Goal: Task Accomplishment & Management: Use online tool/utility

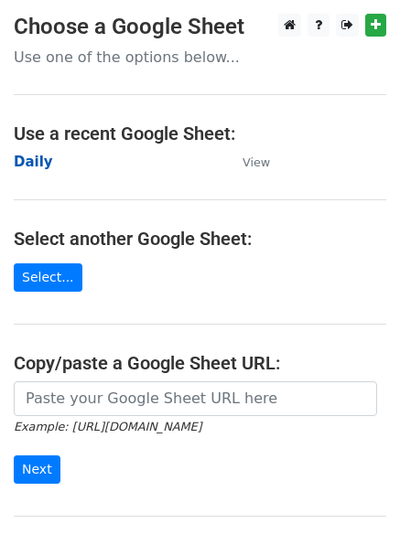
click at [23, 159] on strong "Daily" at bounding box center [33, 162] width 39 height 16
drag, startPoint x: 30, startPoint y: 147, endPoint x: 37, endPoint y: 163, distance: 16.8
click at [31, 147] on main "Choose a Google Sheet Use one of the options below... Use a recent Google Sheet…" at bounding box center [200, 298] width 400 height 568
click at [28, 161] on strong "Daily" at bounding box center [33, 162] width 39 height 16
click at [41, 163] on strong "Daily" at bounding box center [33, 162] width 39 height 16
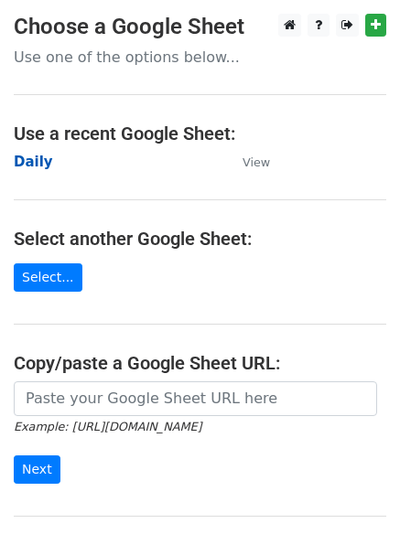
click at [36, 165] on strong "Daily" at bounding box center [33, 162] width 39 height 16
click at [45, 156] on strong "Daily" at bounding box center [33, 162] width 39 height 16
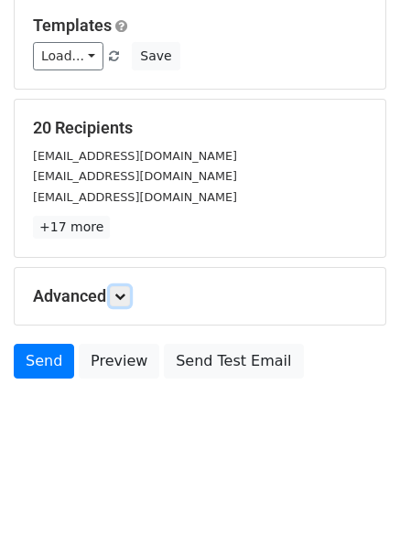
drag, startPoint x: 123, startPoint y: 293, endPoint x: 192, endPoint y: 298, distance: 69.7
click at [124, 293] on icon at bounding box center [119, 296] width 11 height 11
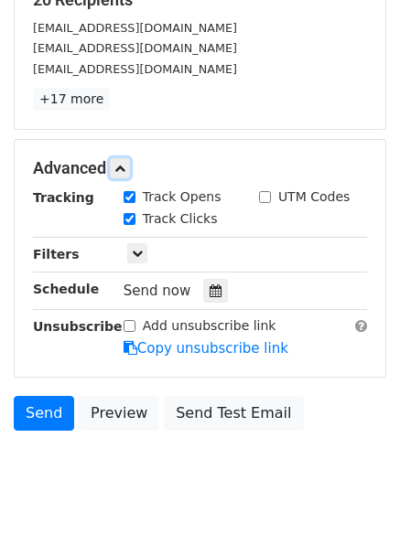
scroll to position [342, 0]
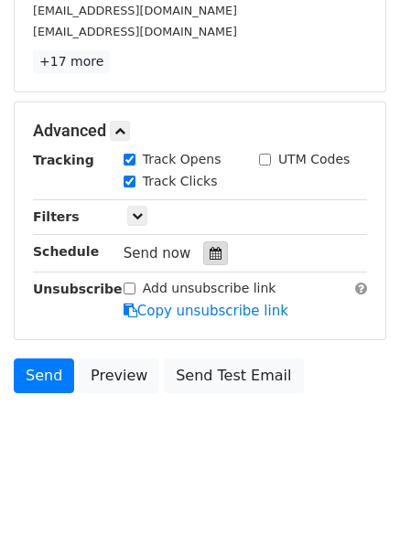
click at [212, 251] on icon at bounding box center [215, 253] width 12 height 13
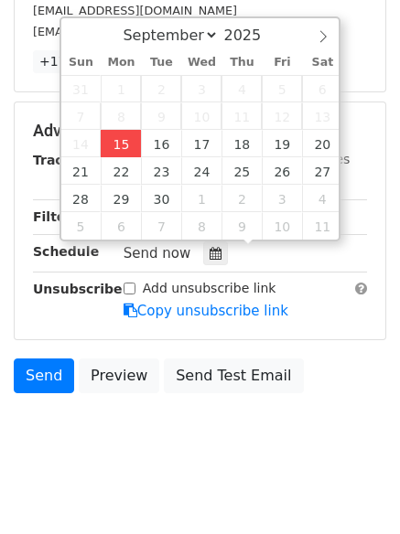
type input "2025-09-15 12:00"
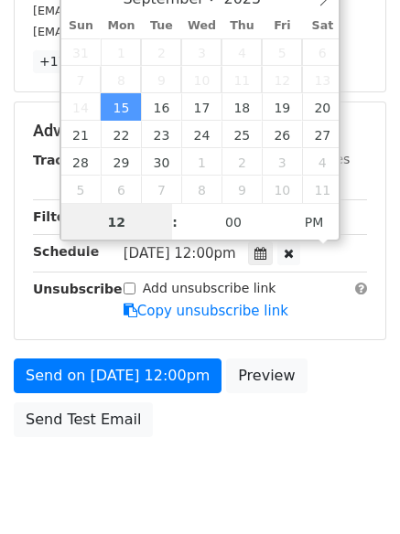
scroll to position [1, 0]
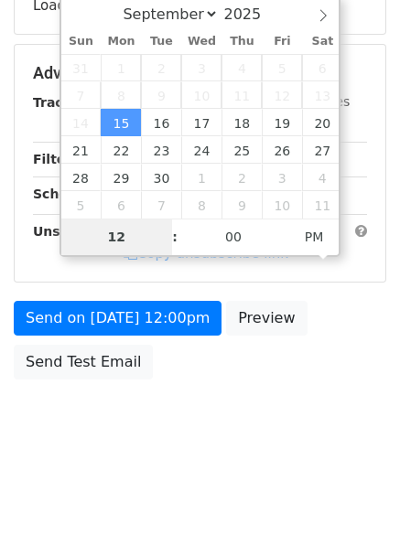
type input "4"
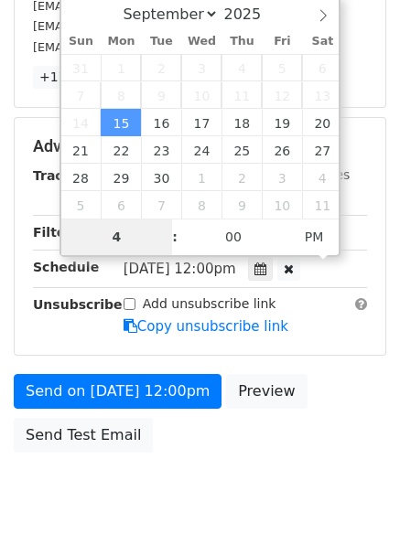
scroll to position [342, 0]
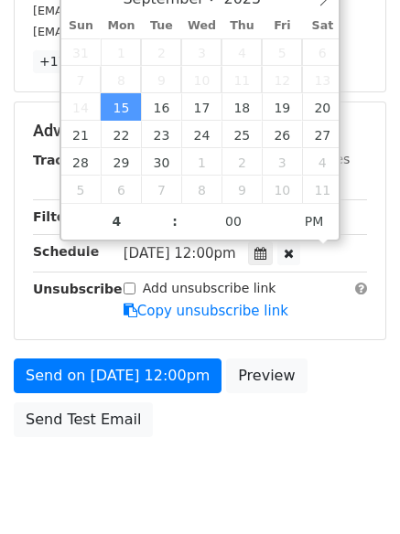
type input "2025-09-15 16:00"
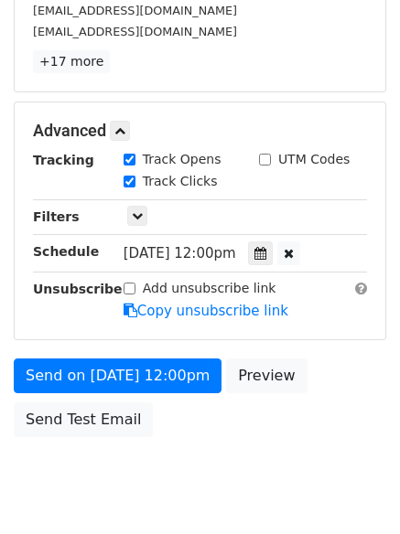
click at [192, 448] on body "New Campaign Daily emails left: 50 Google Sheet: Daily Variables Copy/paste... …" at bounding box center [200, 96] width 400 height 848
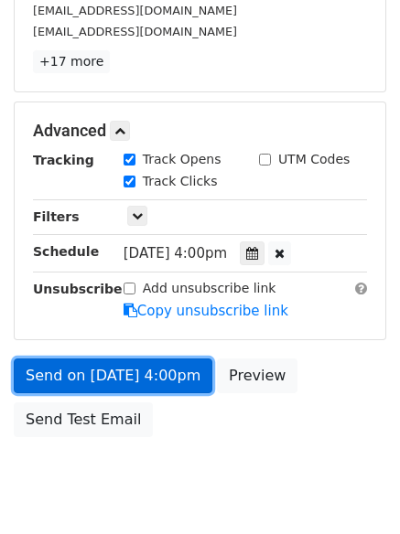
click at [119, 369] on link "Send on Sep 15 at 4:00pm" at bounding box center [113, 376] width 198 height 35
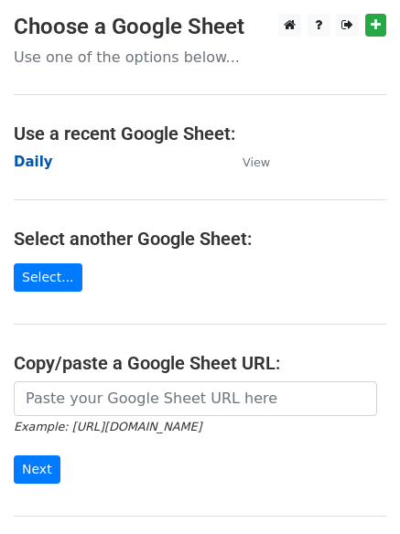
click at [31, 164] on strong "Daily" at bounding box center [33, 162] width 39 height 16
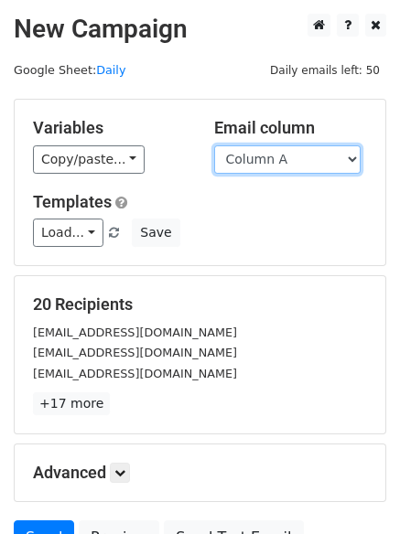
click at [274, 162] on select "Column A Column B Column C Column D Column E Column F" at bounding box center [287, 159] width 146 height 28
select select "Column B"
click at [214, 145] on select "Column A Column B Column C Column D Column E Column F" at bounding box center [287, 159] width 146 height 28
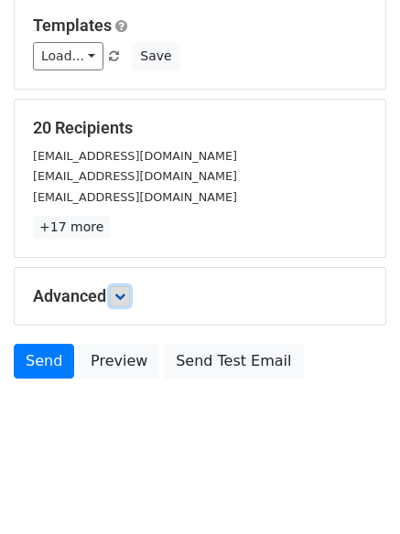
click at [125, 292] on icon at bounding box center [119, 296] width 11 height 11
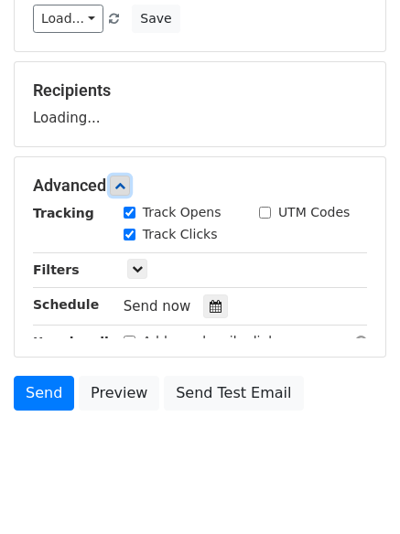
scroll to position [263, 0]
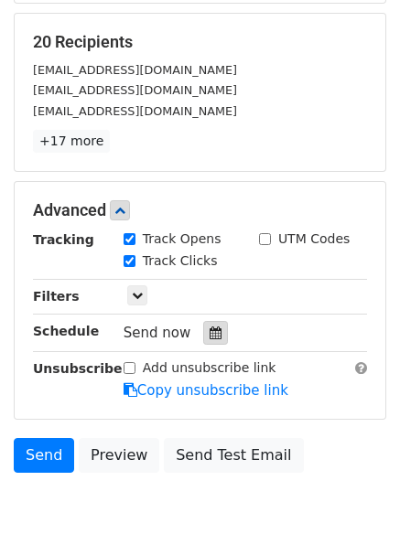
click at [210, 335] on icon at bounding box center [215, 333] width 12 height 13
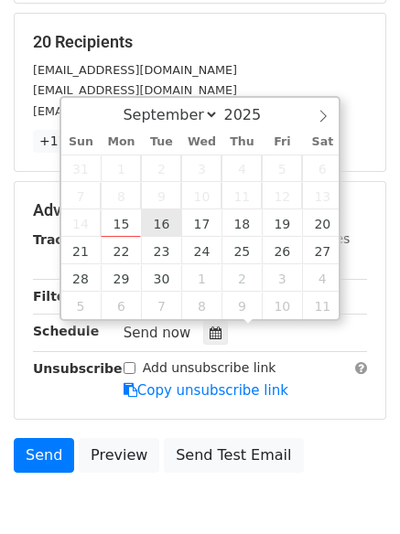
type input "2025-09-16 12:00"
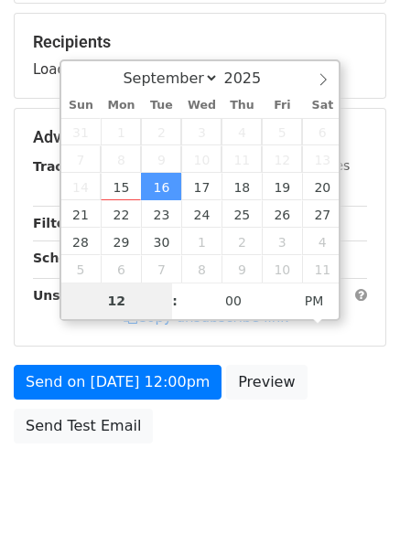
type input "5"
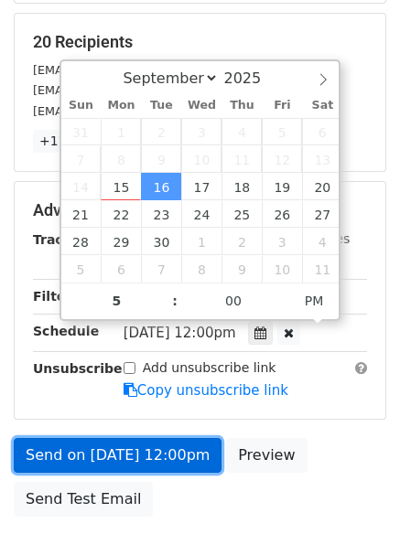
type input "2025-09-16 17:00"
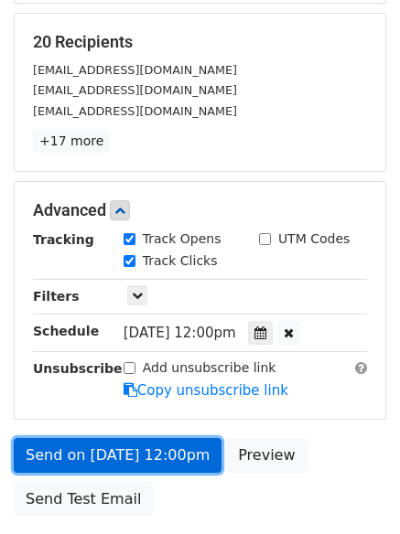
click at [135, 449] on link "Send on Sep 16 at 12:00pm" at bounding box center [118, 455] width 208 height 35
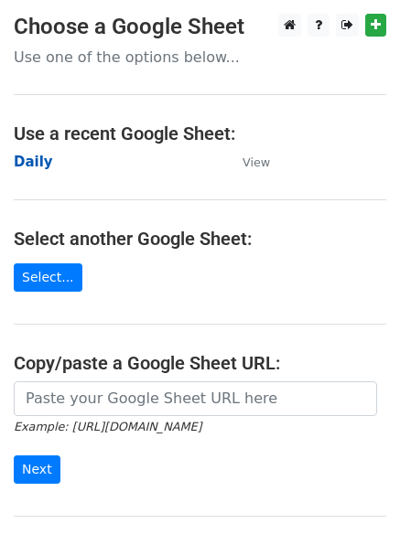
click at [37, 162] on strong "Daily" at bounding box center [33, 162] width 39 height 16
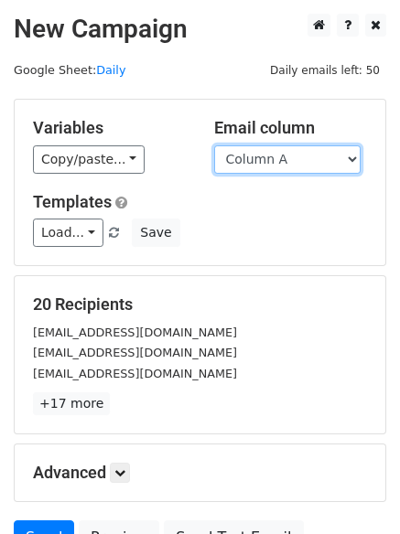
click at [291, 160] on select "Column A Column B Column C Column D Column E Column F" at bounding box center [287, 159] width 146 height 28
select select "Column C"
click at [214, 145] on select "Column A Column B Column C Column D Column E Column F" at bounding box center [287, 159] width 146 height 28
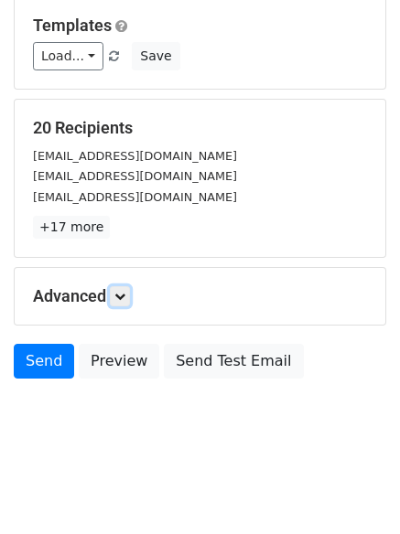
click at [116, 294] on link at bounding box center [120, 296] width 20 height 20
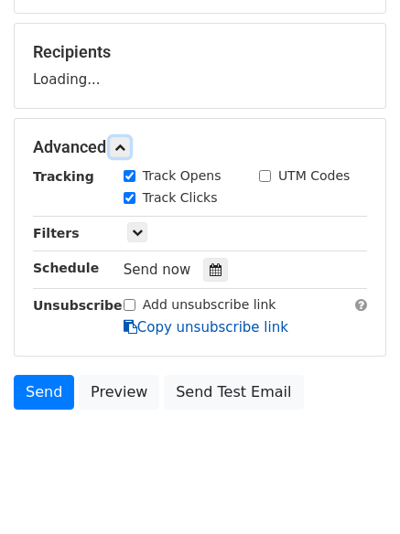
scroll to position [265, 0]
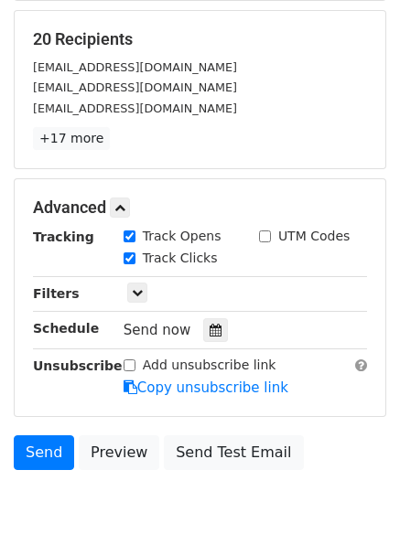
drag, startPoint x: 201, startPoint y: 305, endPoint x: 231, endPoint y: 330, distance: 39.0
click at [210, 316] on div "Tracking Track Opens UTM Codes Track Clicks Filters Only include spreadsheet ro…" at bounding box center [200, 312] width 334 height 171
click at [231, 330] on div "Send now" at bounding box center [230, 330] width 215 height 25
click at [209, 327] on icon at bounding box center [215, 330] width 12 height 13
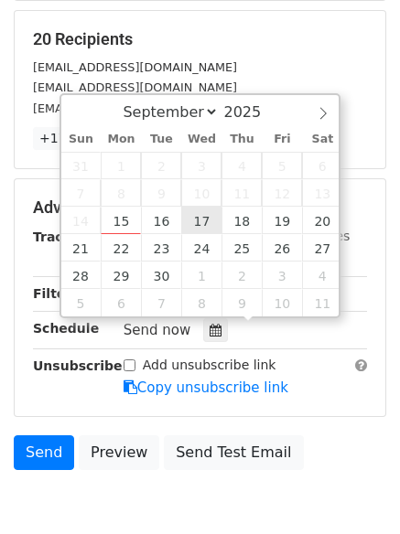
type input "2025-09-17 12:00"
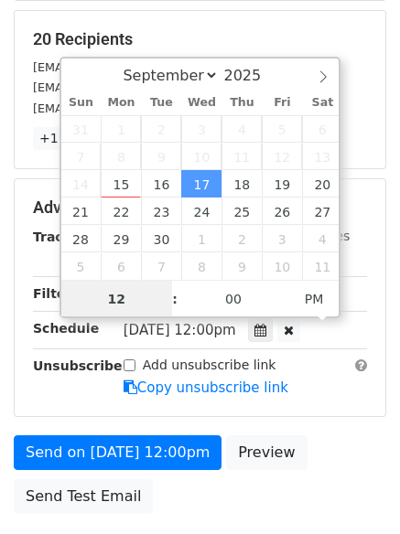
scroll to position [1, 0]
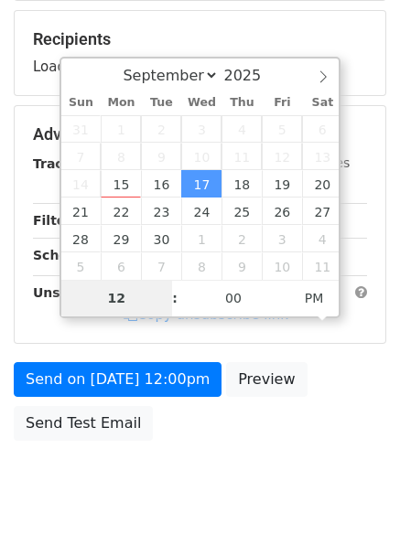
type input "6"
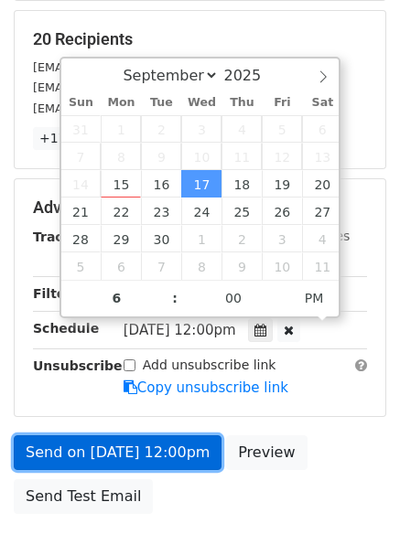
type input "2025-09-17 18:00"
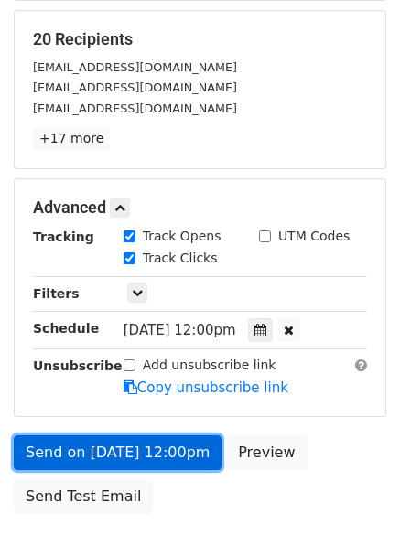
click at [107, 445] on link "Send on Sep 17 at 12:00pm" at bounding box center [118, 452] width 208 height 35
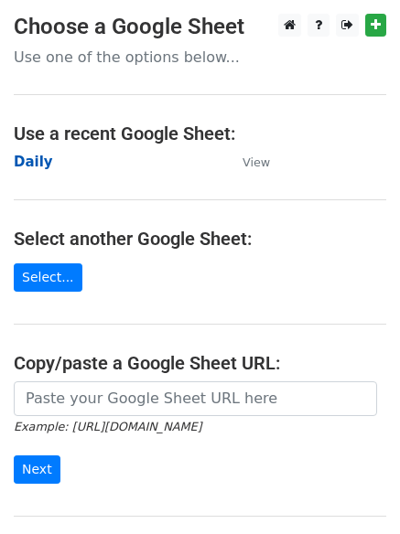
click at [31, 162] on strong "Daily" at bounding box center [33, 162] width 39 height 16
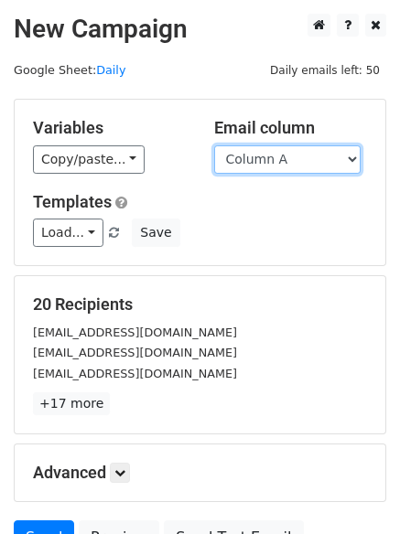
click at [284, 155] on select "Column A Column B Column C Column D Column E Column F" at bounding box center [287, 159] width 146 height 28
select select "Column D"
click at [214, 145] on select "Column A Column B Column C Column D Column E Column F" at bounding box center [287, 159] width 146 height 28
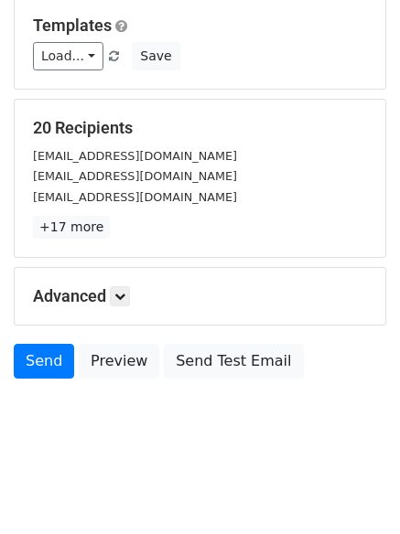
click at [137, 295] on h5 "Advanced" at bounding box center [200, 296] width 334 height 20
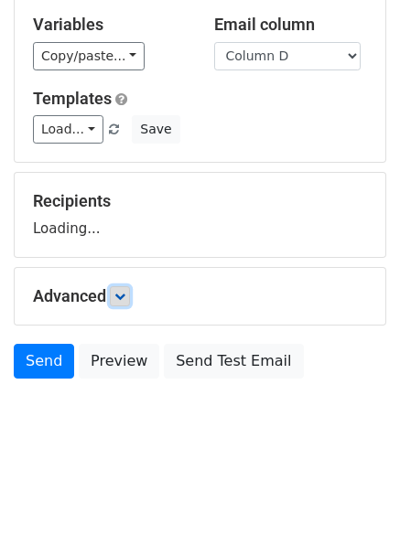
click at [130, 299] on link at bounding box center [120, 296] width 20 height 20
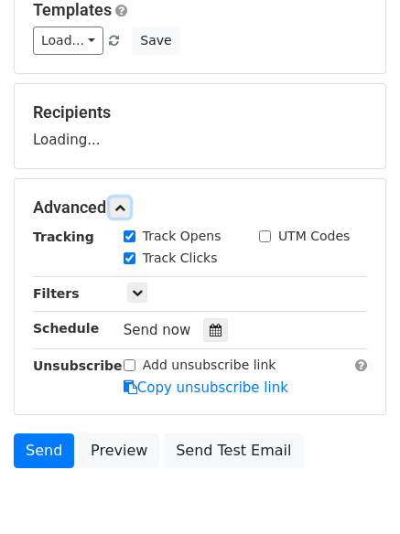
scroll to position [279, 0]
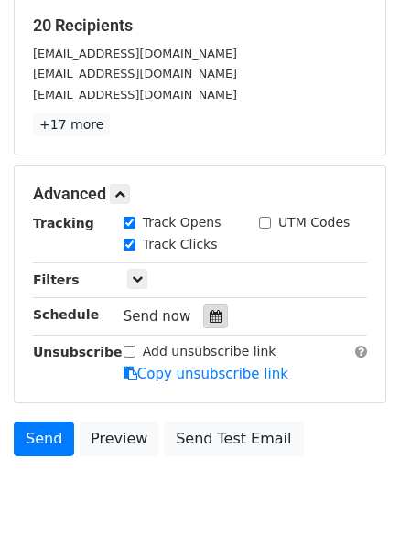
click at [213, 312] on div at bounding box center [215, 317] width 25 height 24
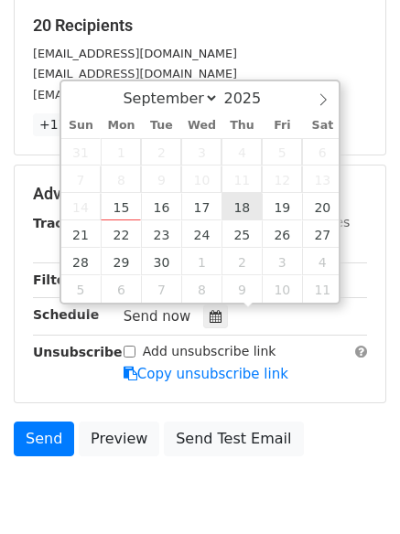
type input "2025-09-18 12:00"
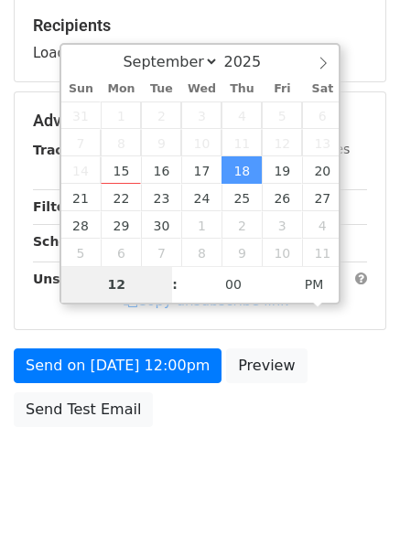
type input "7"
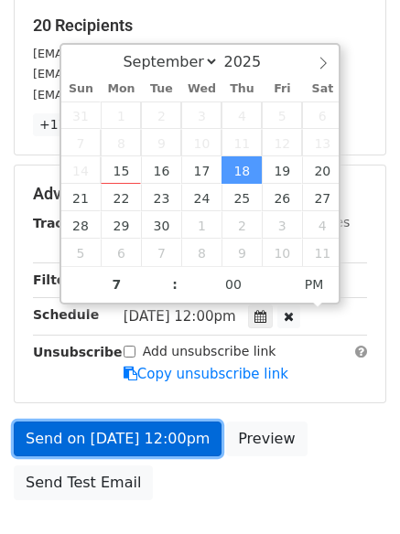
type input "2025-09-18 19:00"
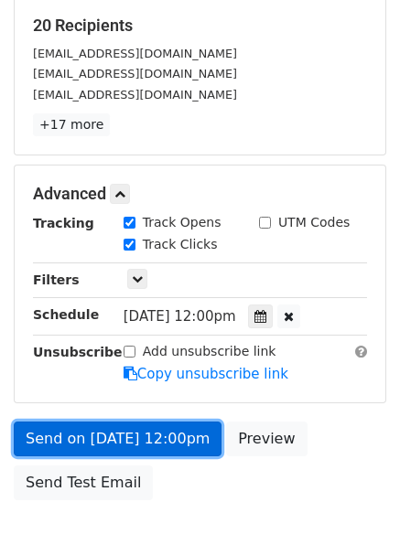
click at [136, 432] on link "Send on Sep 18 at 12:00pm" at bounding box center [118, 439] width 208 height 35
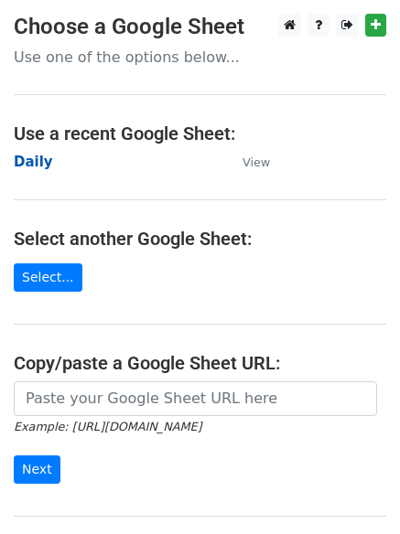
click at [25, 161] on strong "Daily" at bounding box center [33, 162] width 39 height 16
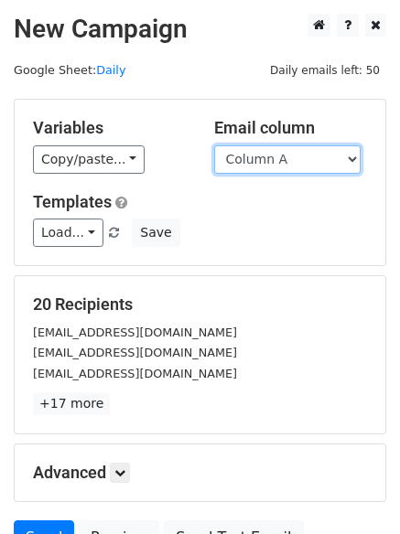
drag, startPoint x: 0, startPoint y: 0, endPoint x: 285, endPoint y: 166, distance: 330.4
click at [285, 166] on select "Column A Column B Column C Column D Column E Column F" at bounding box center [287, 159] width 146 height 28
select select "Column E"
click at [214, 145] on select "Column A Column B Column C Column D Column E Column F" at bounding box center [287, 159] width 146 height 28
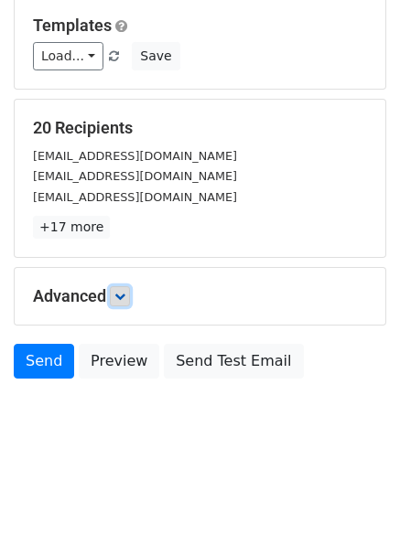
click at [123, 289] on link at bounding box center [120, 296] width 20 height 20
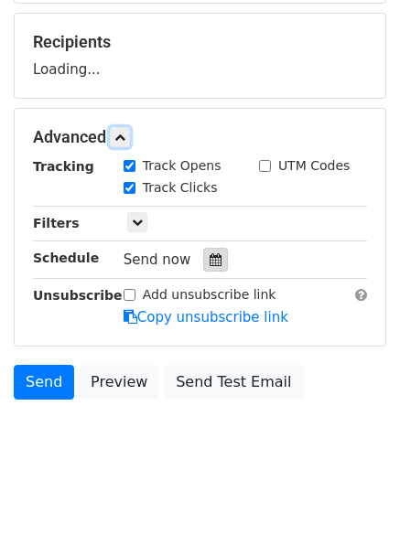
scroll to position [283, 0]
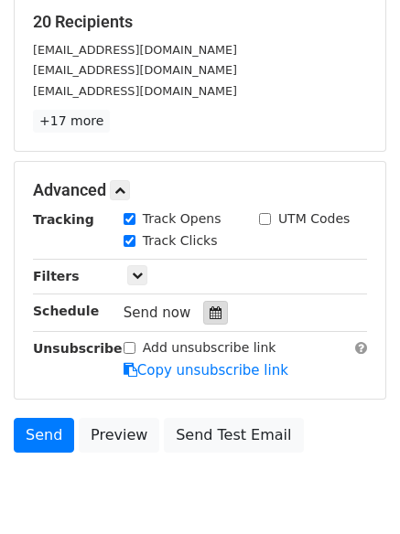
click at [216, 311] on div at bounding box center [215, 313] width 25 height 24
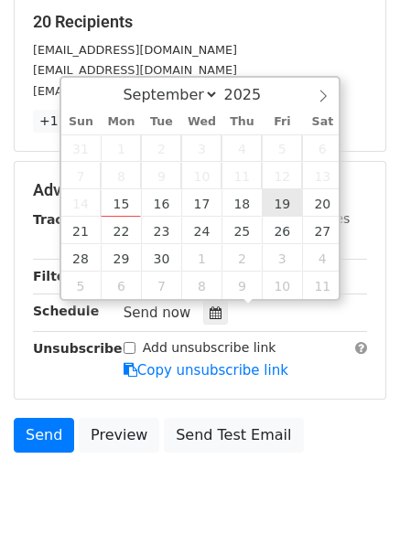
type input "[DATE] 12:00"
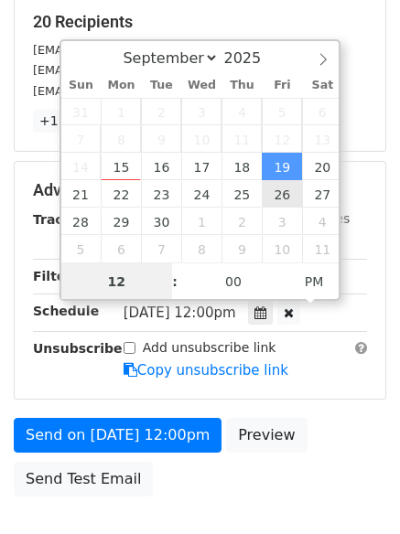
scroll to position [1, 0]
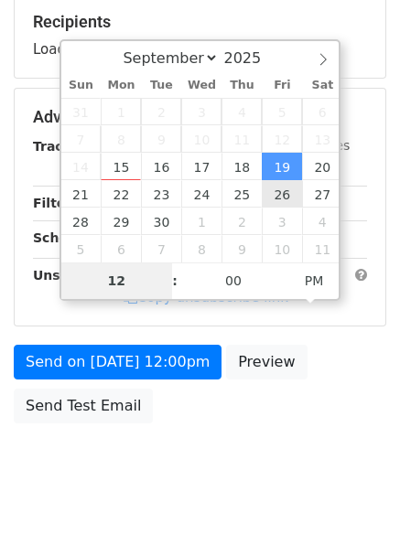
type input "8"
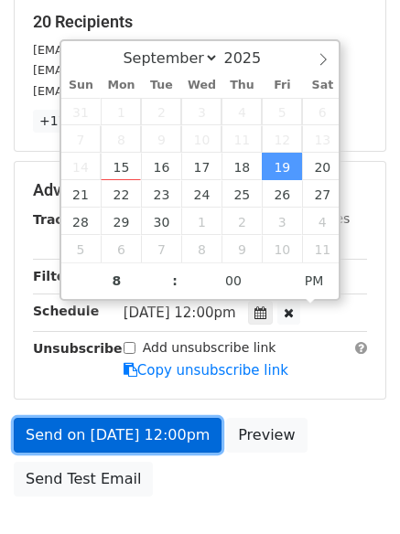
type input "[DATE] 20:00"
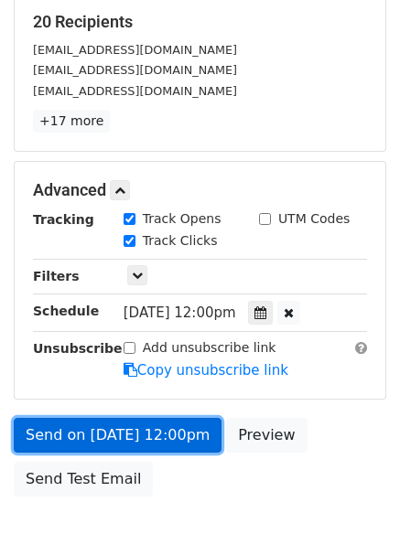
click at [125, 431] on link "Send on [DATE] 12:00pm" at bounding box center [118, 435] width 208 height 35
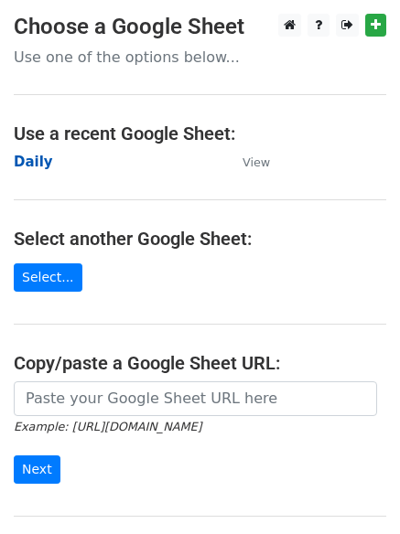
click at [33, 159] on strong "Daily" at bounding box center [33, 162] width 39 height 16
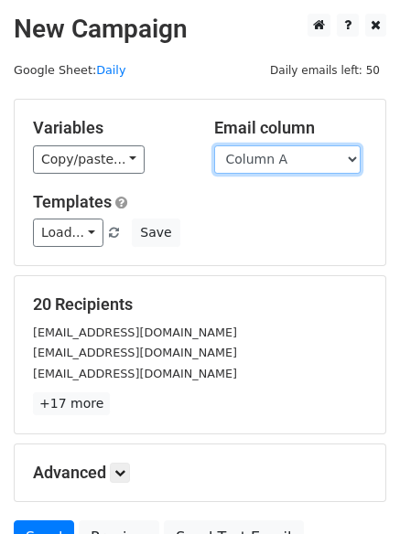
drag, startPoint x: 0, startPoint y: 0, endPoint x: 265, endPoint y: 166, distance: 313.2
click at [265, 166] on select "Column A Column B Column C Column D Column E Column F" at bounding box center [287, 159] width 146 height 28
select select "Column F"
click at [214, 145] on select "Column A Column B Column C Column D Column E Column F" at bounding box center [287, 159] width 146 height 28
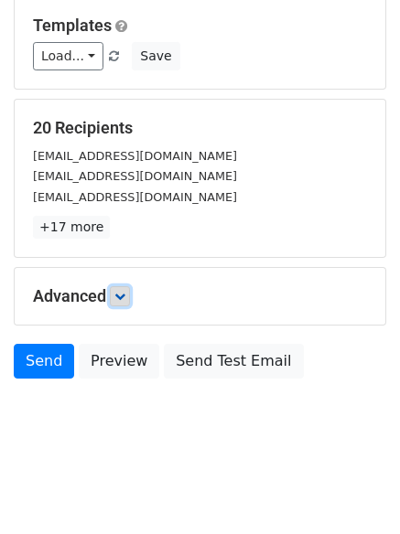
click at [123, 302] on link at bounding box center [120, 296] width 20 height 20
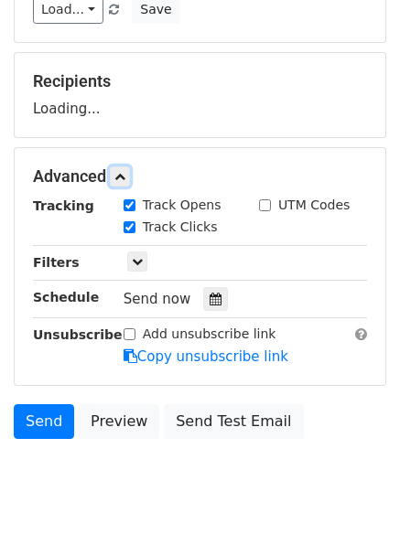
scroll to position [279, 0]
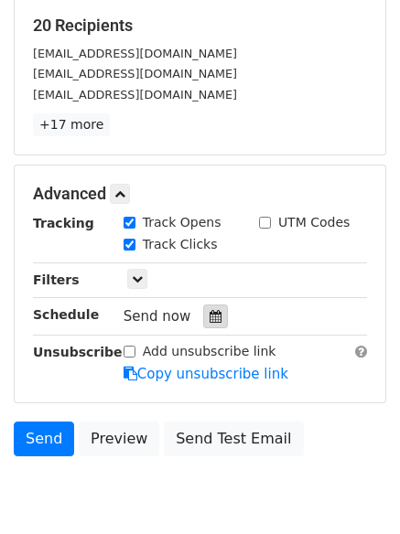
click at [203, 308] on div at bounding box center [215, 317] width 25 height 24
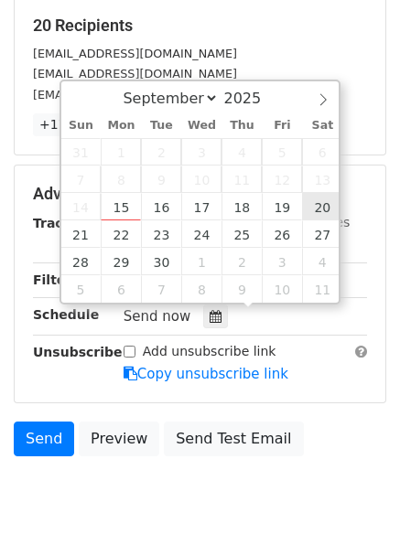
type input "[DATE] 12:00"
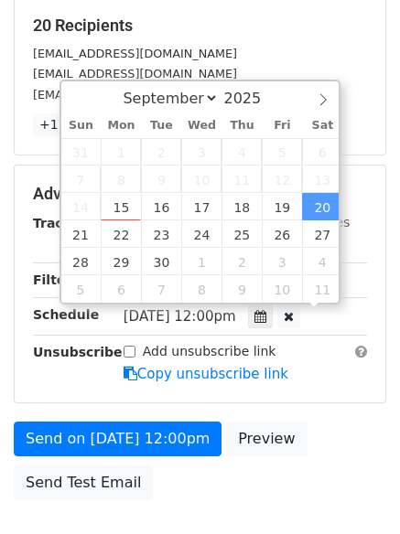
scroll to position [1, 0]
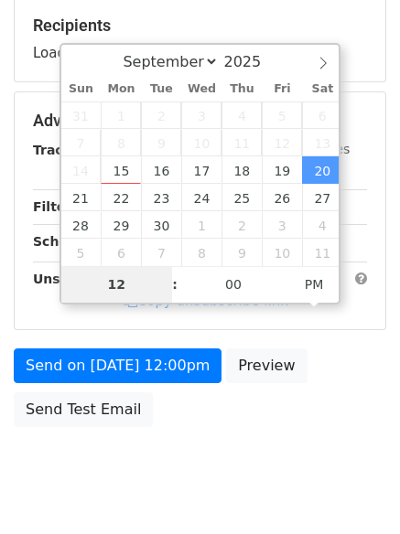
type input "9"
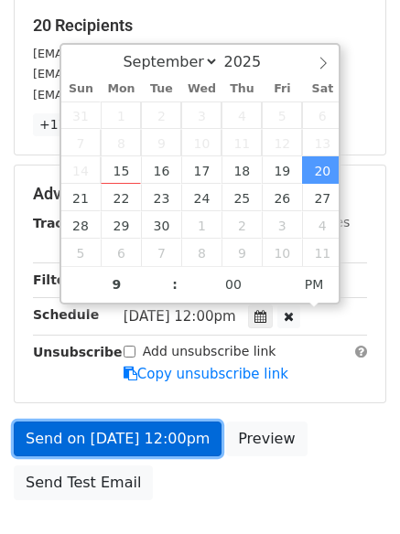
type input "[DATE] 21:00"
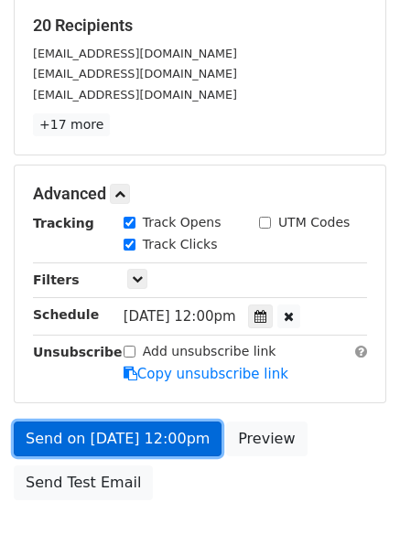
click at [170, 431] on link "Send on [DATE] 12:00pm" at bounding box center [118, 439] width 208 height 35
